Goal: Task Accomplishment & Management: Complete application form

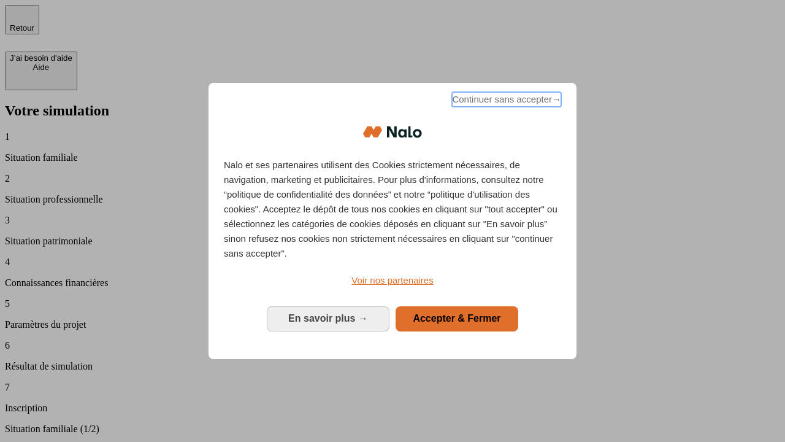
click at [506, 101] on span "Continuer sans accepter →" at bounding box center [506, 99] width 109 height 15
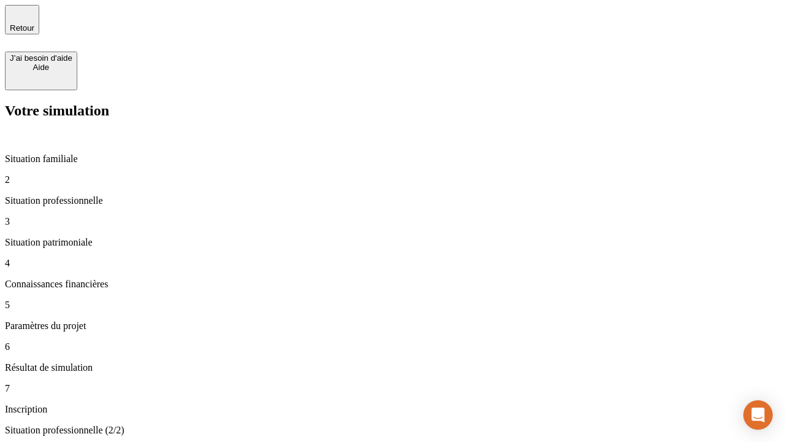
type input "30 000"
type input "40 000"
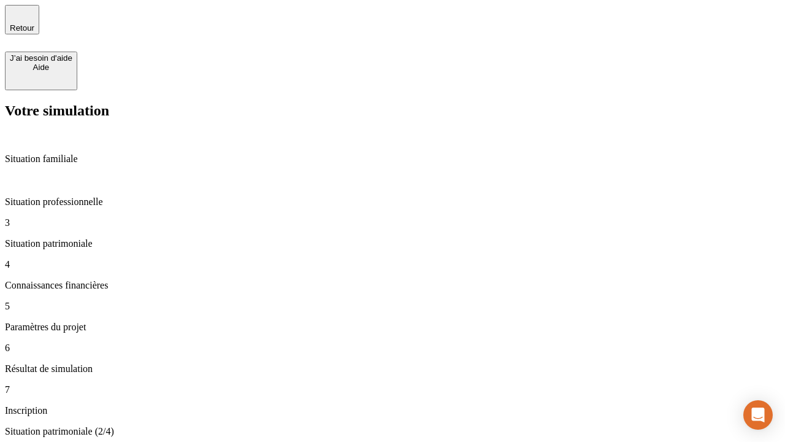
type input "1 100"
type input "20"
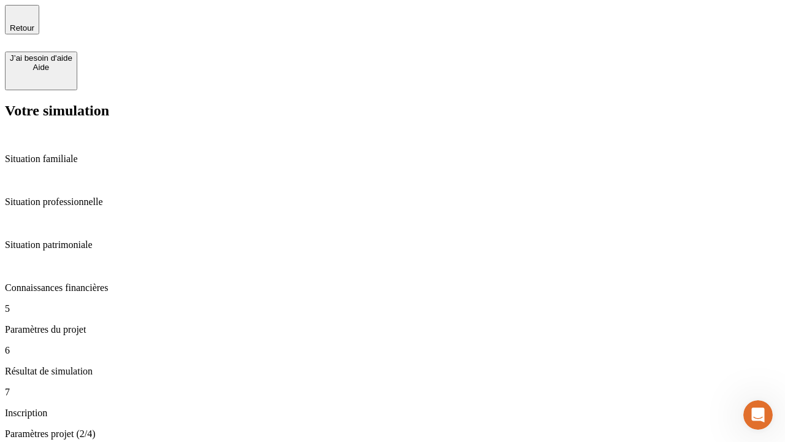
type input "40"
type input "62"
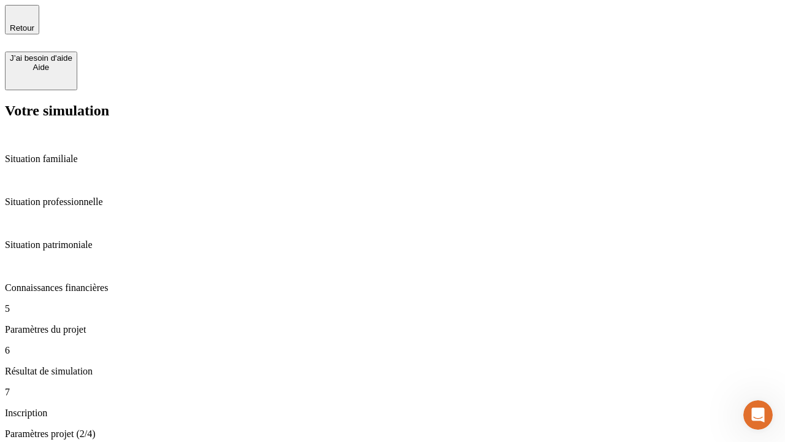
type input "50 000"
type input "640"
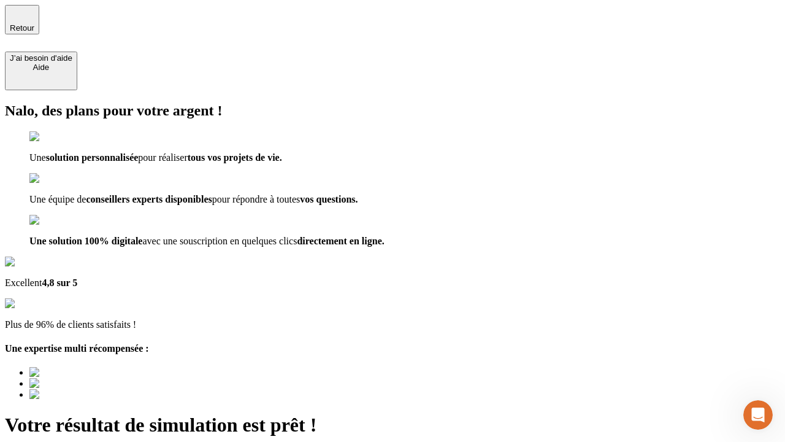
type input "[EMAIL_ADDRESS][DOMAIN_NAME]"
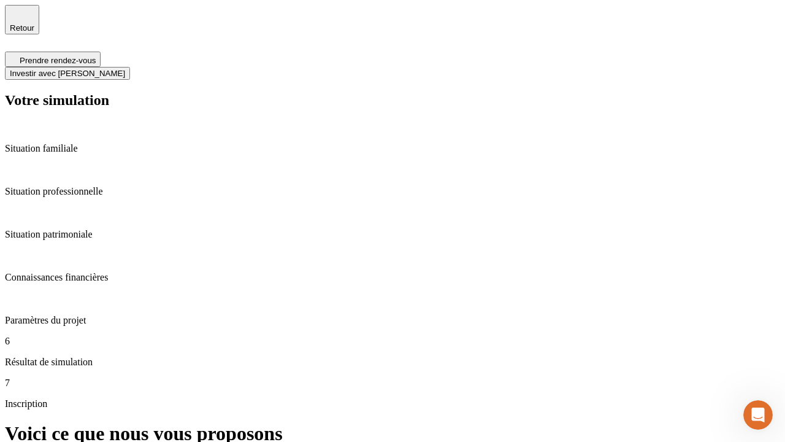
click at [125, 69] on span "Investir avec [PERSON_NAME]" at bounding box center [67, 73] width 115 height 9
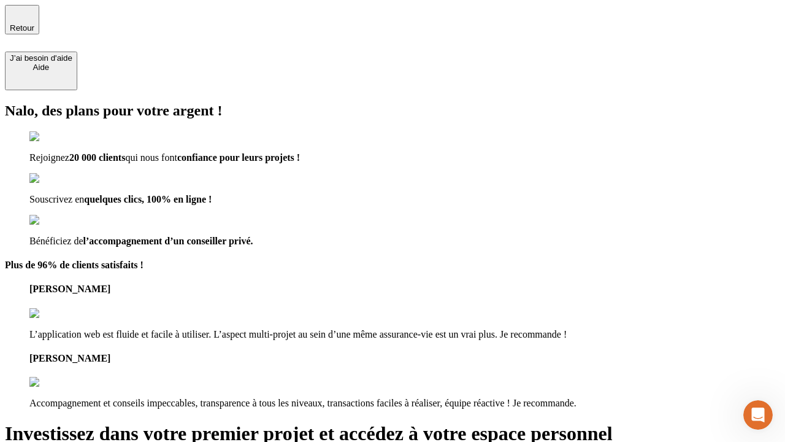
type input "[EMAIL_ADDRESS][DOMAIN_NAME]"
